Goal: Transaction & Acquisition: Download file/media

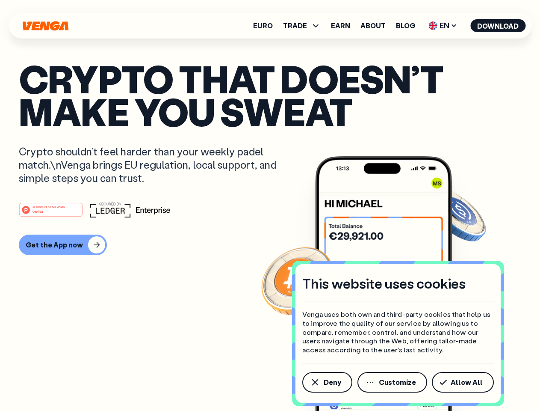
click at [270, 205] on div "#1 PRODUCT OF THE MONTH Web3" at bounding box center [270, 209] width 503 height 15
click at [327, 382] on span "Deny" at bounding box center [333, 382] width 18 height 7
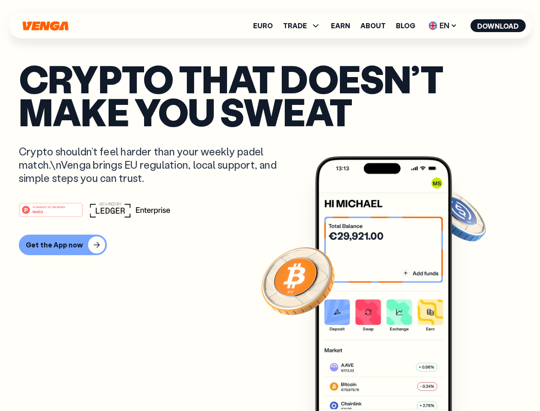
click at [393, 382] on img at bounding box center [383, 299] width 137 height 287
click at [465, 382] on article "Crypto that doesn’t make you sweat Crypto shouldn’t feel harder than your weekl…" at bounding box center [270, 222] width 503 height 321
click at [305, 26] on span "TRADE" at bounding box center [295, 25] width 24 height 7
click at [443, 26] on span "EN" at bounding box center [443, 26] width 35 height 14
click at [498, 26] on button "Download" at bounding box center [498, 25] width 55 height 13
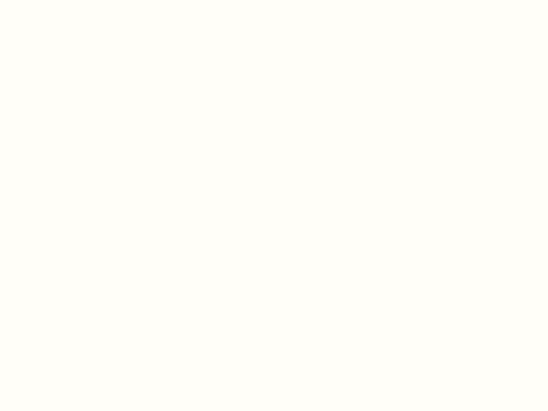
click at [270, 0] on html "This website uses cookies Venga uses both own and third-party cookies that help…" at bounding box center [274, 0] width 548 height 0
click at [62, 0] on html "This website uses cookies Venga uses both own and third-party cookies that help…" at bounding box center [274, 0] width 548 height 0
click at [52, 0] on html "This website uses cookies Venga uses both own and third-party cookies that help…" at bounding box center [274, 0] width 548 height 0
